Goal: Transaction & Acquisition: Purchase product/service

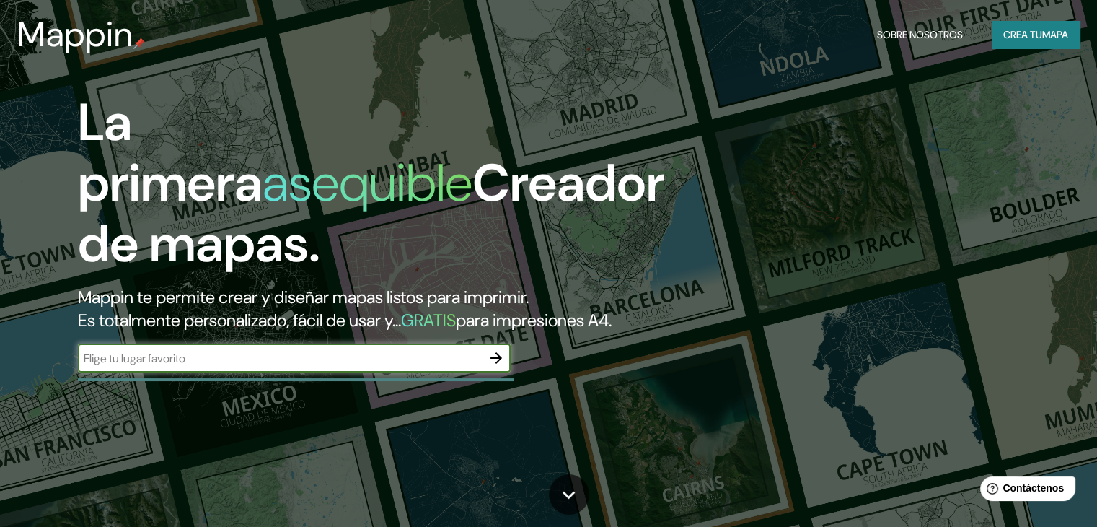
click at [241, 366] on input "text" at bounding box center [280, 358] width 404 height 17
paste input "Av. Daniel Montull, 31, 12186 Salsadella, Castellón"
type input "Av. Daniel Montull, 31, 12186 Salsadella, Castellón"
click at [496, 366] on icon "button" at bounding box center [496, 357] width 17 height 17
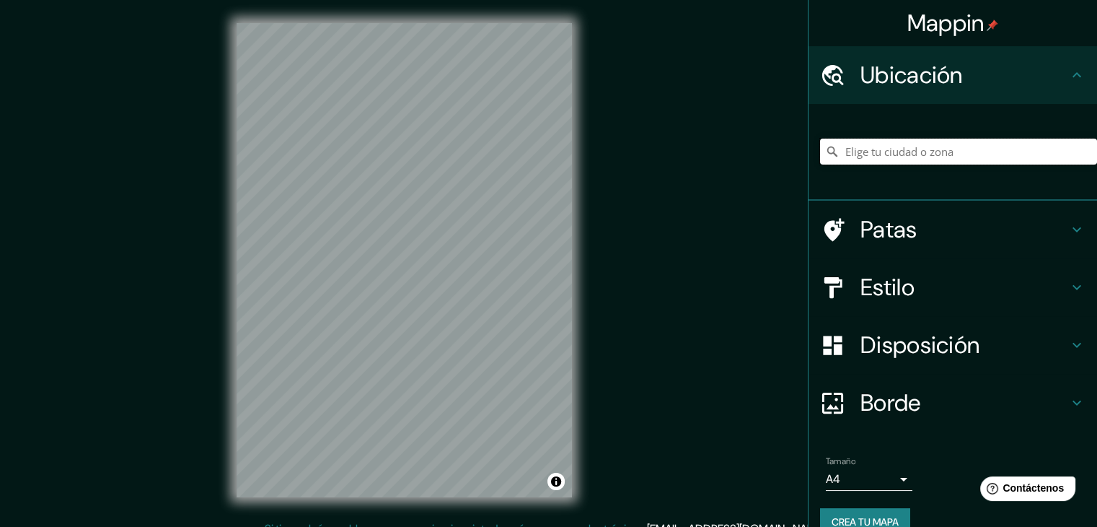
click at [974, 146] on input "Elige tu ciudad o zona" at bounding box center [958, 152] width 277 height 26
paste input "Av. Daniel Montull, 31, 12186 Salsadella, Castellón"
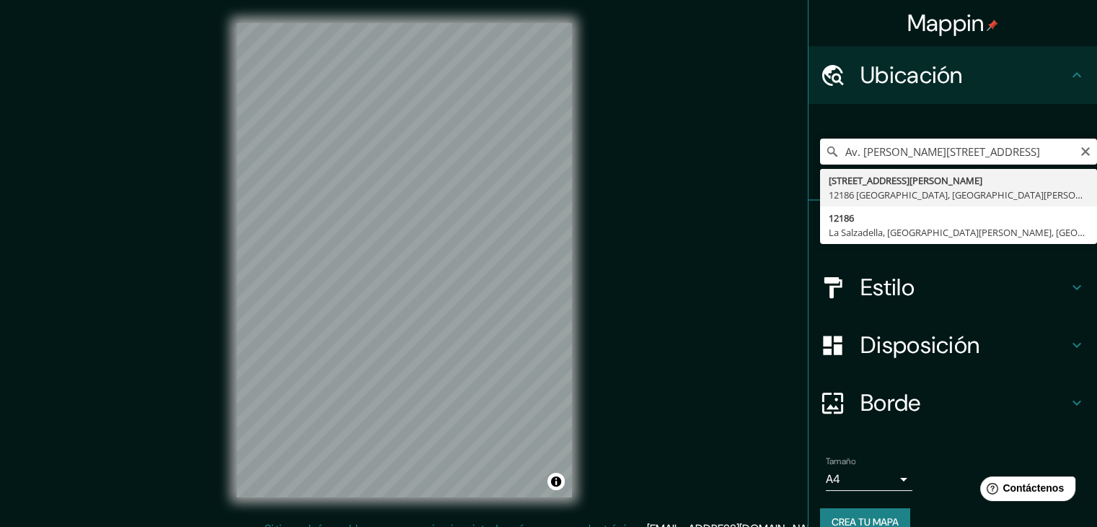
type input "Avenida de Daniel Montull 31, 12186 La Salzadella, provincia de Castellón, Espa…"
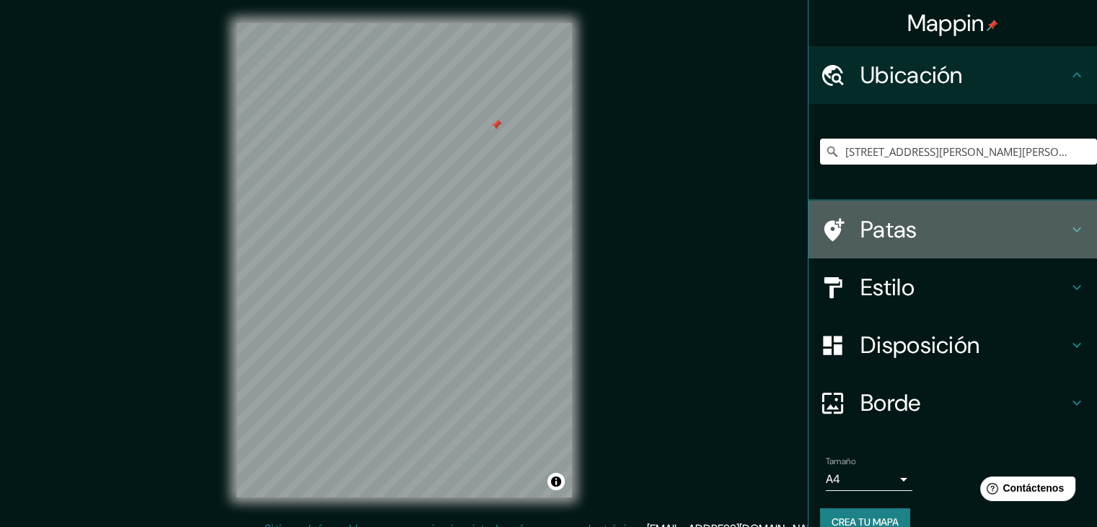
click at [872, 216] on font "Patas" at bounding box center [889, 229] width 57 height 30
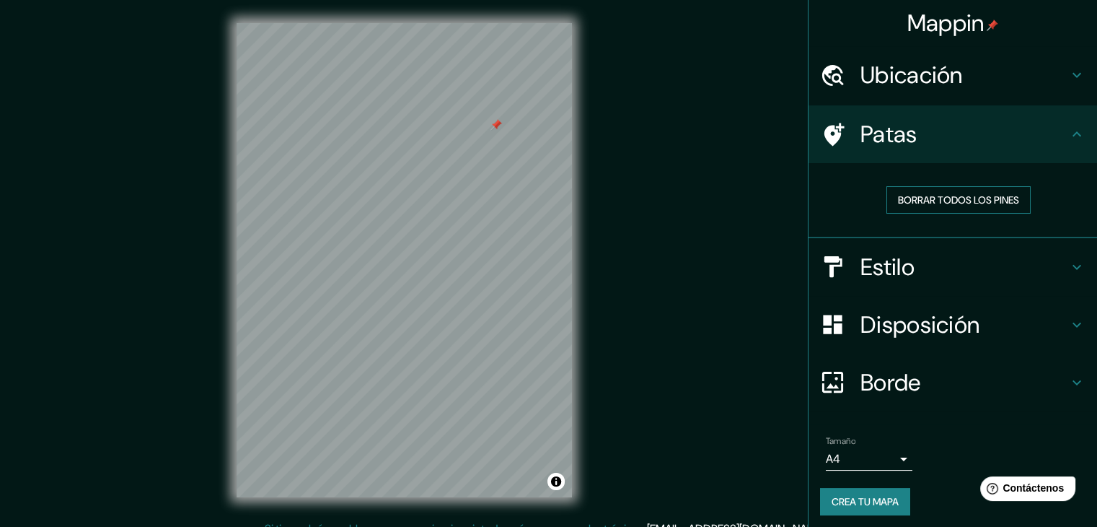
click at [905, 201] on font "Borrar todos los pines" at bounding box center [958, 199] width 121 height 13
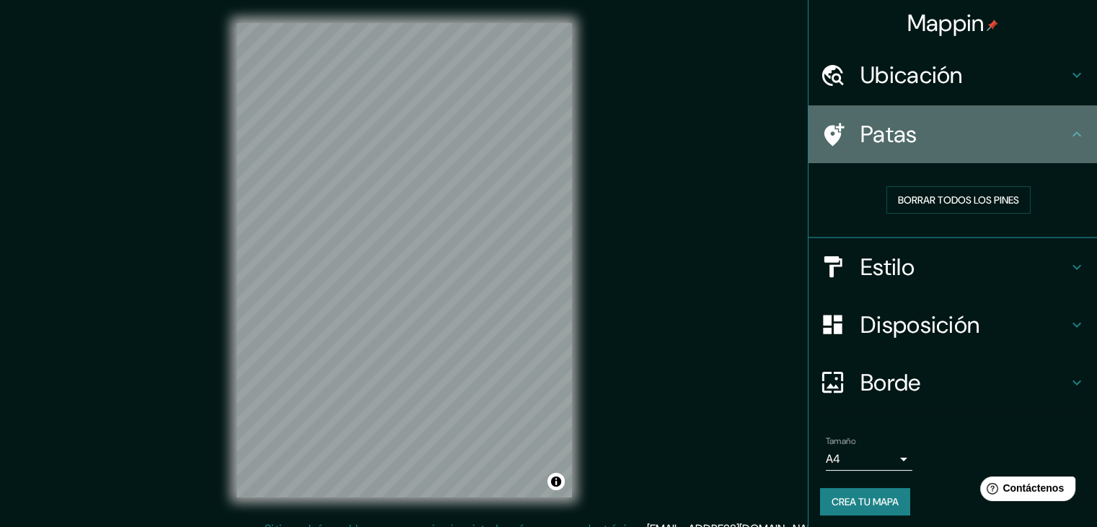
click at [1073, 140] on icon at bounding box center [1076, 134] width 17 height 17
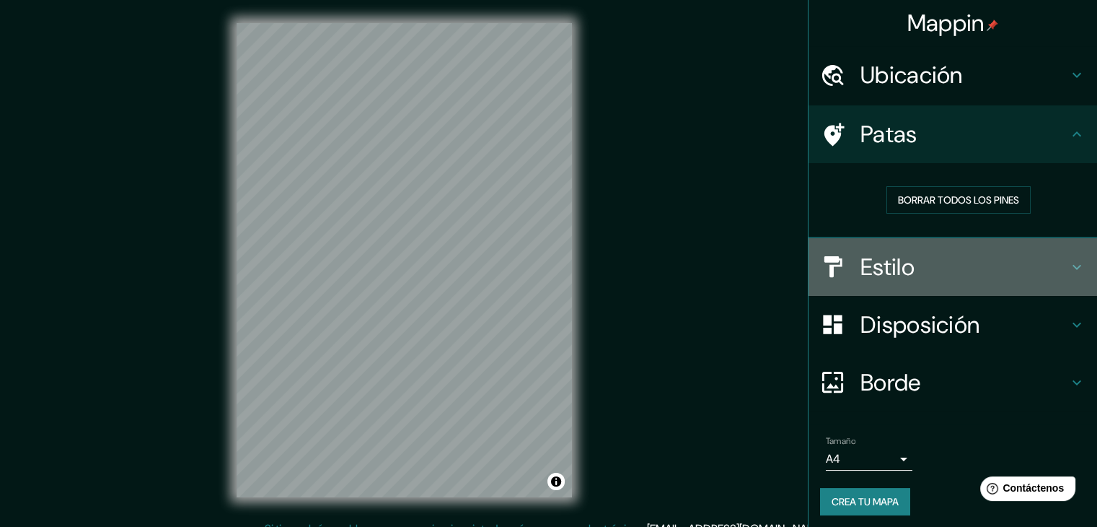
click at [1008, 263] on h4 "Estilo" at bounding box center [965, 266] width 208 height 29
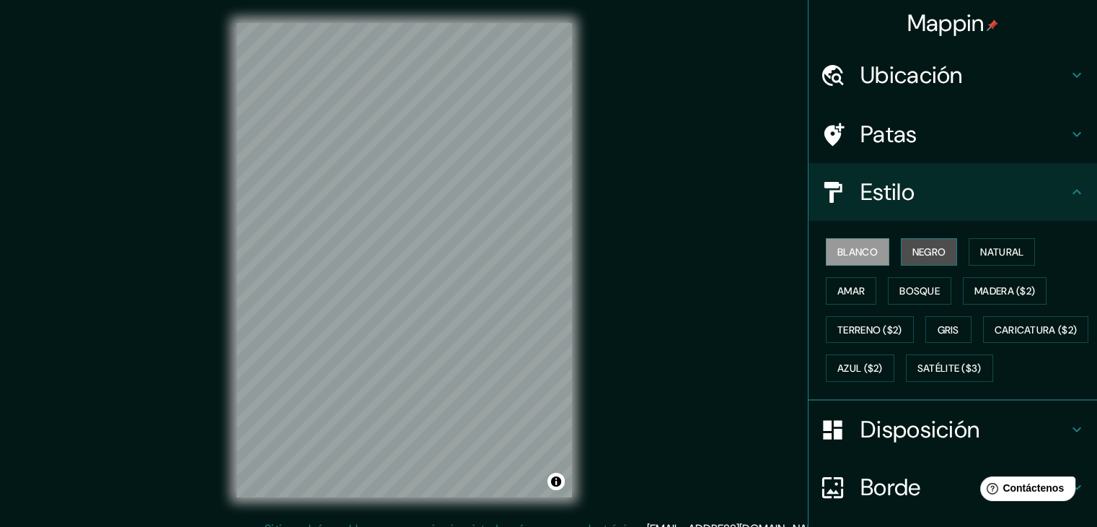
click at [913, 249] on font "Negro" at bounding box center [930, 251] width 34 height 13
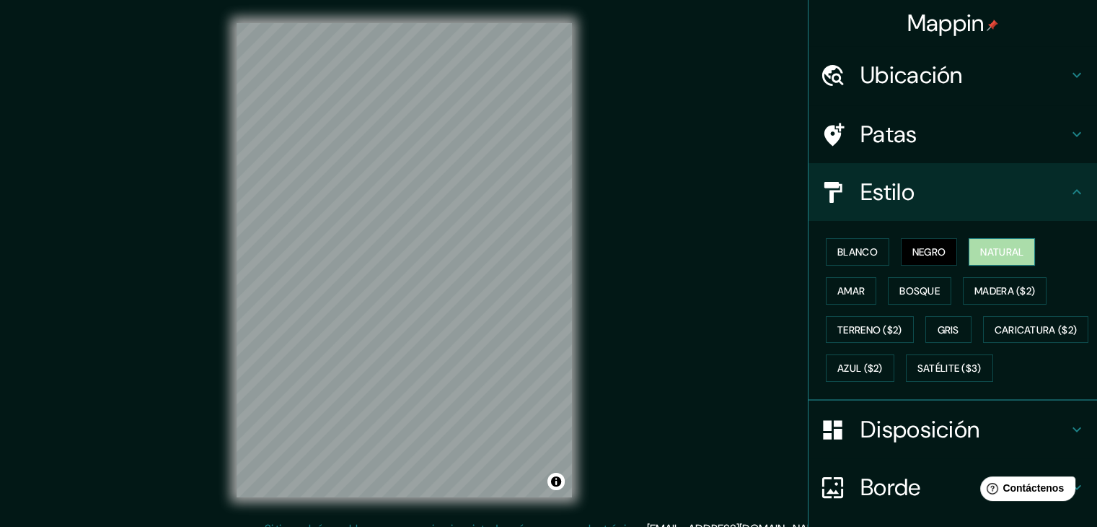
click at [980, 246] on font "Natural" at bounding box center [1001, 251] width 43 height 13
click at [843, 281] on font "Amar" at bounding box center [851, 290] width 27 height 19
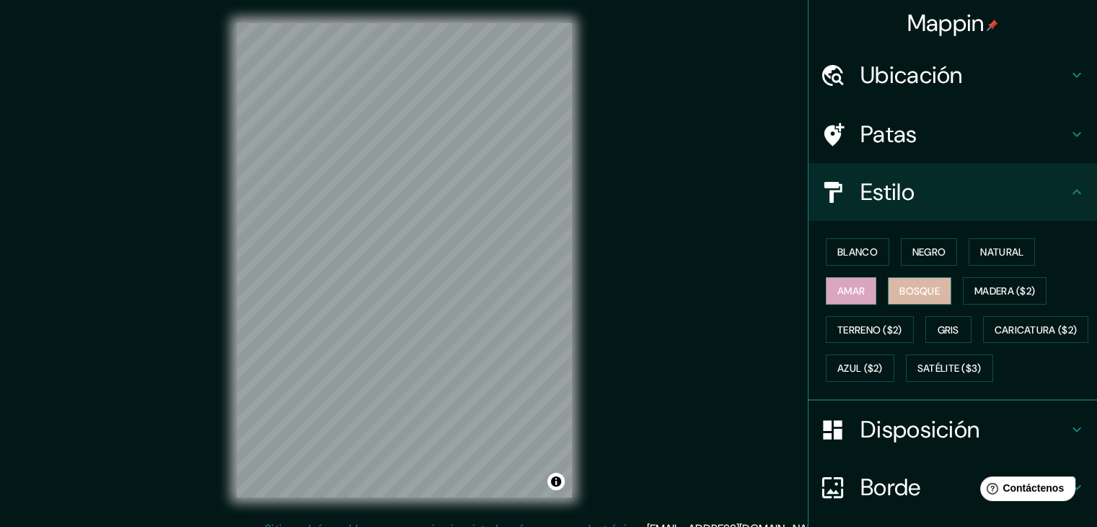
click at [888, 298] on button "Bosque" at bounding box center [919, 290] width 63 height 27
click at [975, 284] on font "Madera ($2)" at bounding box center [1005, 290] width 61 height 13
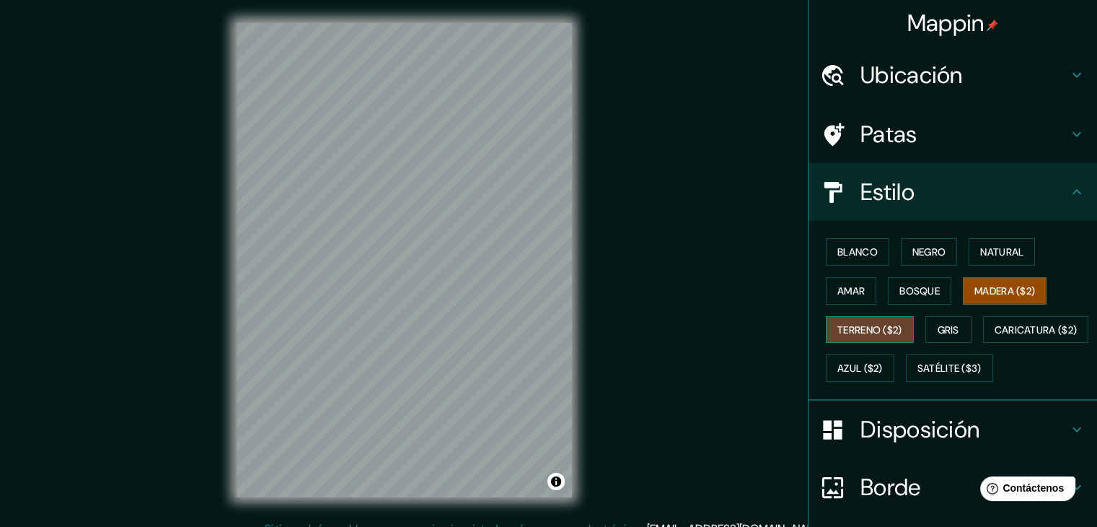
click at [869, 327] on font "Terreno ($2)" at bounding box center [870, 329] width 65 height 13
click at [938, 323] on font "Gris" at bounding box center [949, 329] width 22 height 13
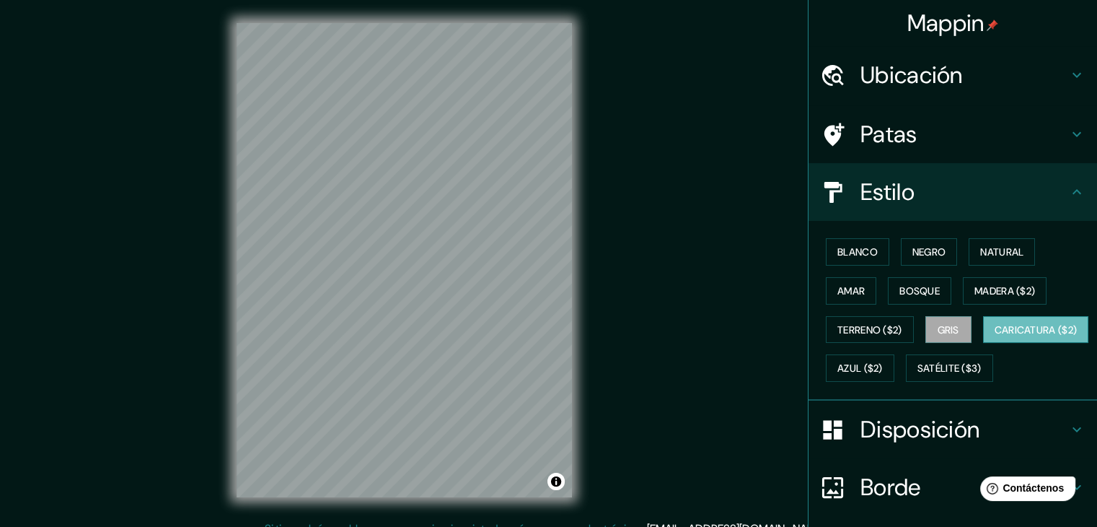
click at [995, 336] on font "Caricatura ($2)" at bounding box center [1036, 329] width 83 height 13
click at [883, 369] on font "Azul ($2)" at bounding box center [860, 368] width 45 height 13
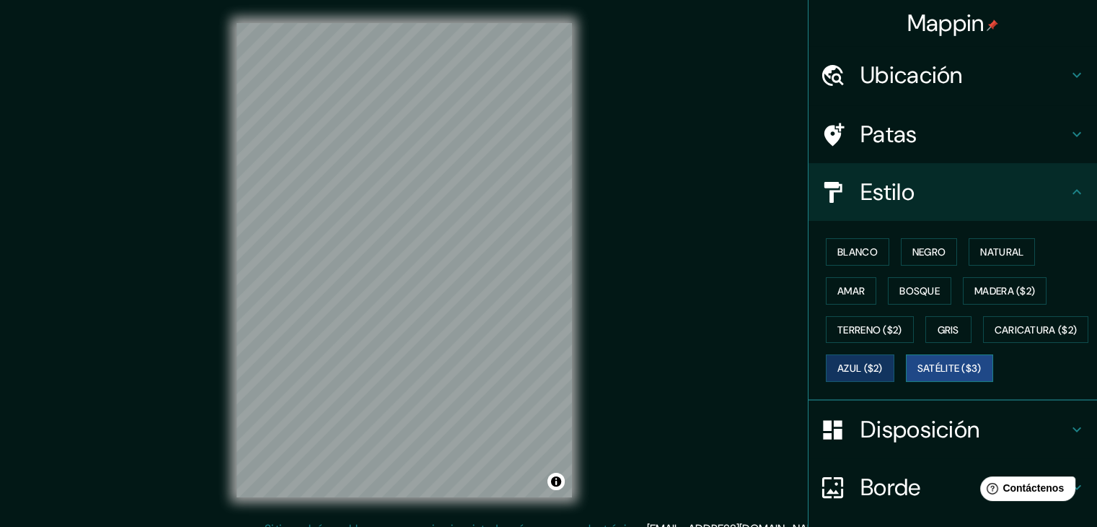
click at [918, 377] on font "Satélite ($3)" at bounding box center [950, 368] width 64 height 19
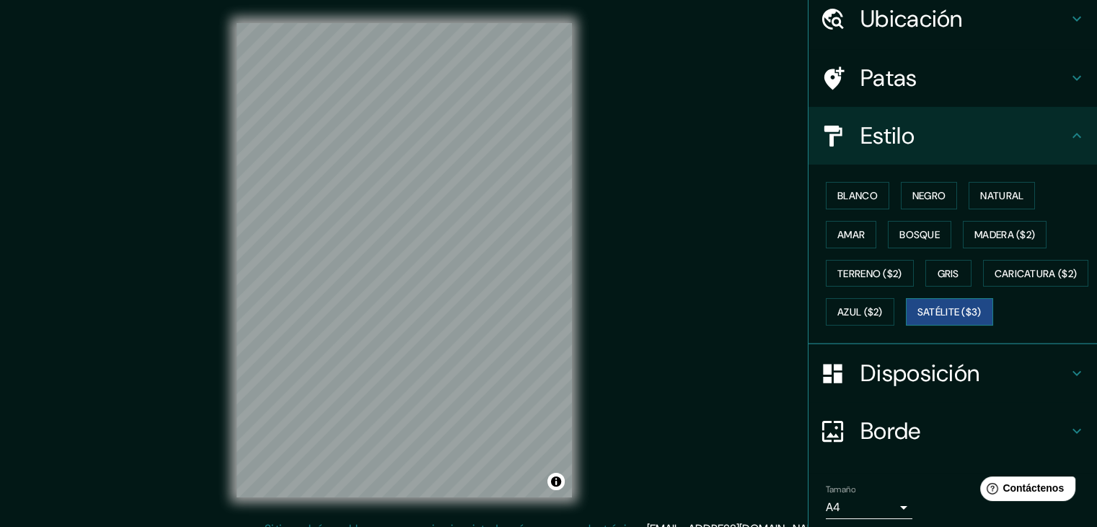
scroll to position [146, 0]
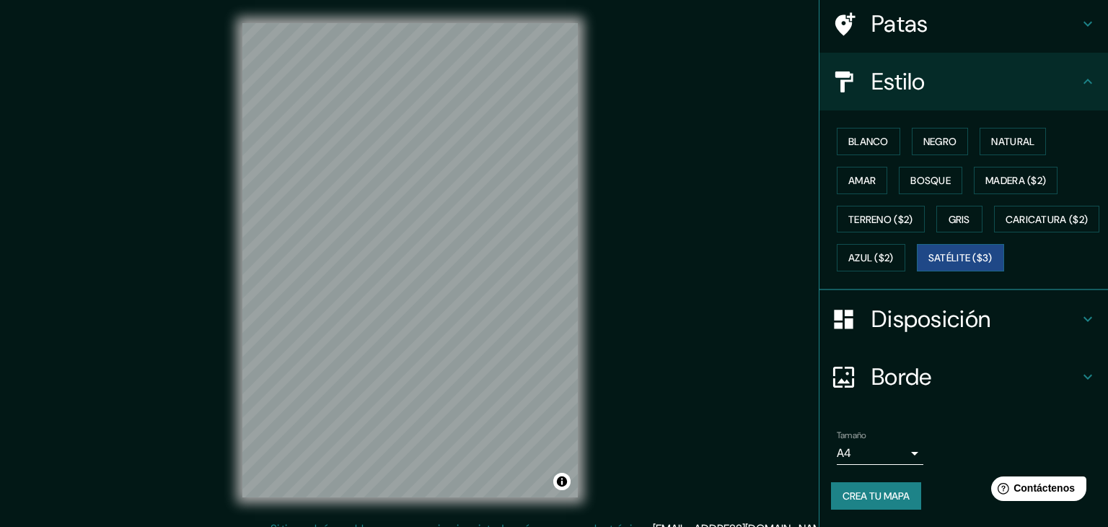
click at [827, 451] on body "Mappin Ubicación Avenida de Daniel Montull 31, 12186 La Salzadella, provincia d…" at bounding box center [554, 263] width 1108 height 527
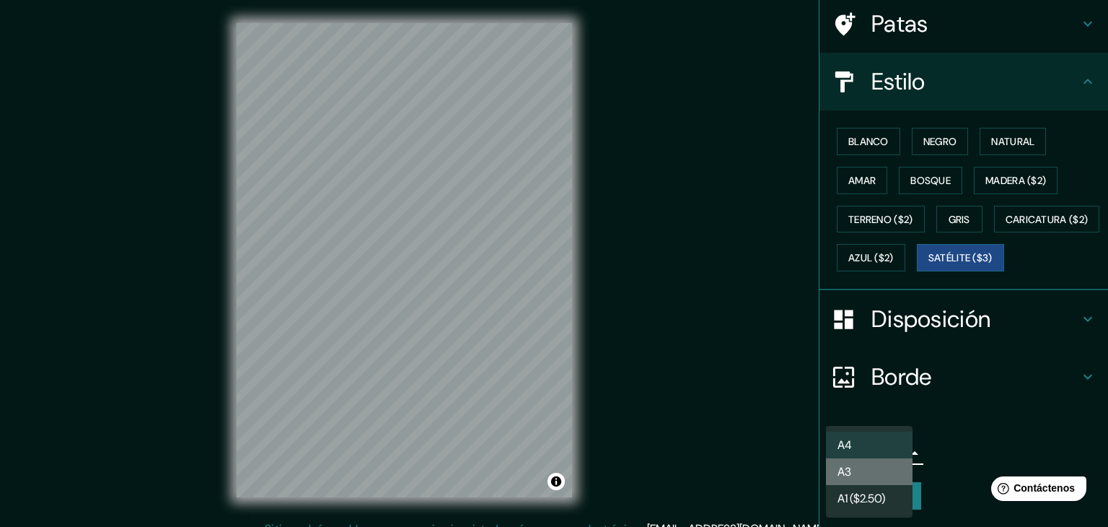
click at [863, 476] on li "A3" at bounding box center [869, 471] width 87 height 27
type input "a4"
click at [873, 452] on body "Mappin Ubicación Avenida de Daniel Montull 31, 12186 La Salzadella, provincia d…" at bounding box center [554, 263] width 1108 height 527
click at [938, 449] on div at bounding box center [554, 263] width 1108 height 527
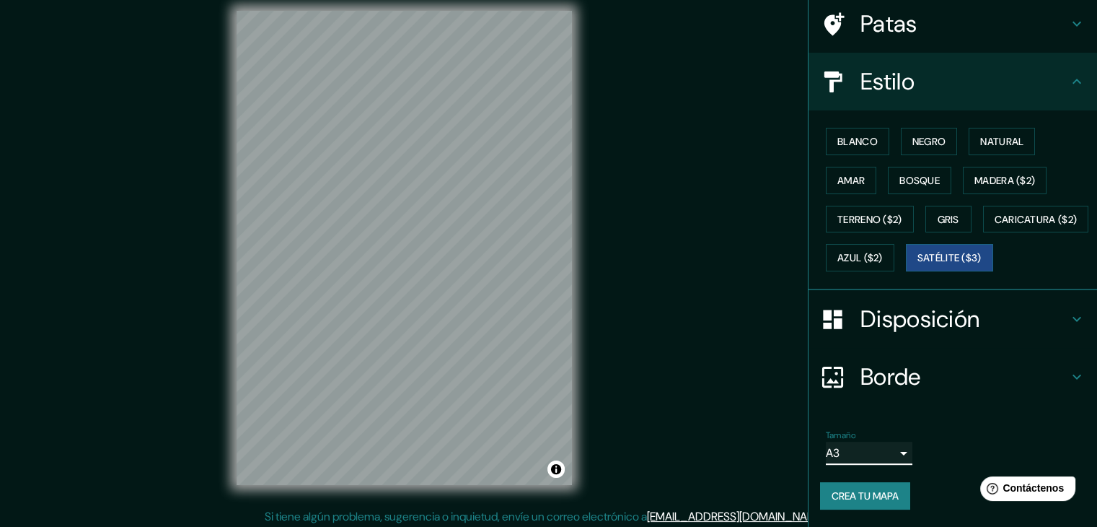
scroll to position [17, 0]
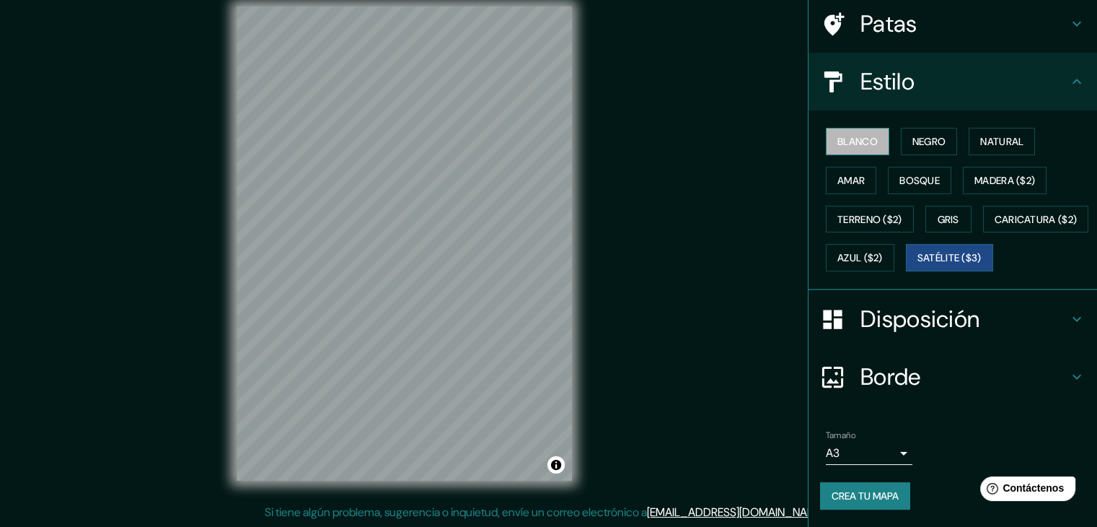
click at [848, 128] on button "Blanco" at bounding box center [857, 141] width 63 height 27
click at [913, 132] on font "Negro" at bounding box center [930, 141] width 34 height 19
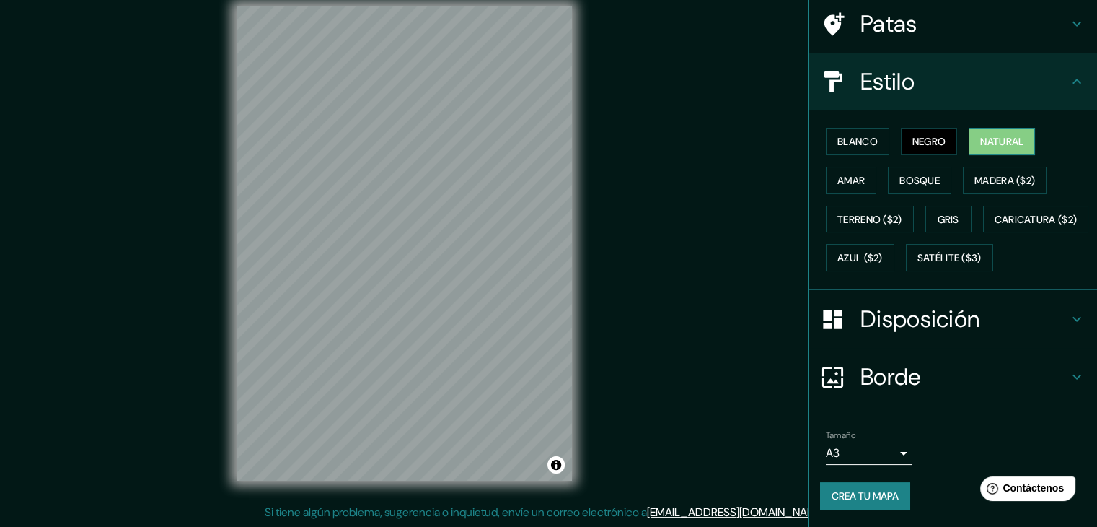
click at [981, 135] on font "Natural" at bounding box center [1001, 141] width 43 height 13
click at [847, 174] on font "Amar" at bounding box center [851, 180] width 27 height 13
